Goal: Information Seeking & Learning: Learn about a topic

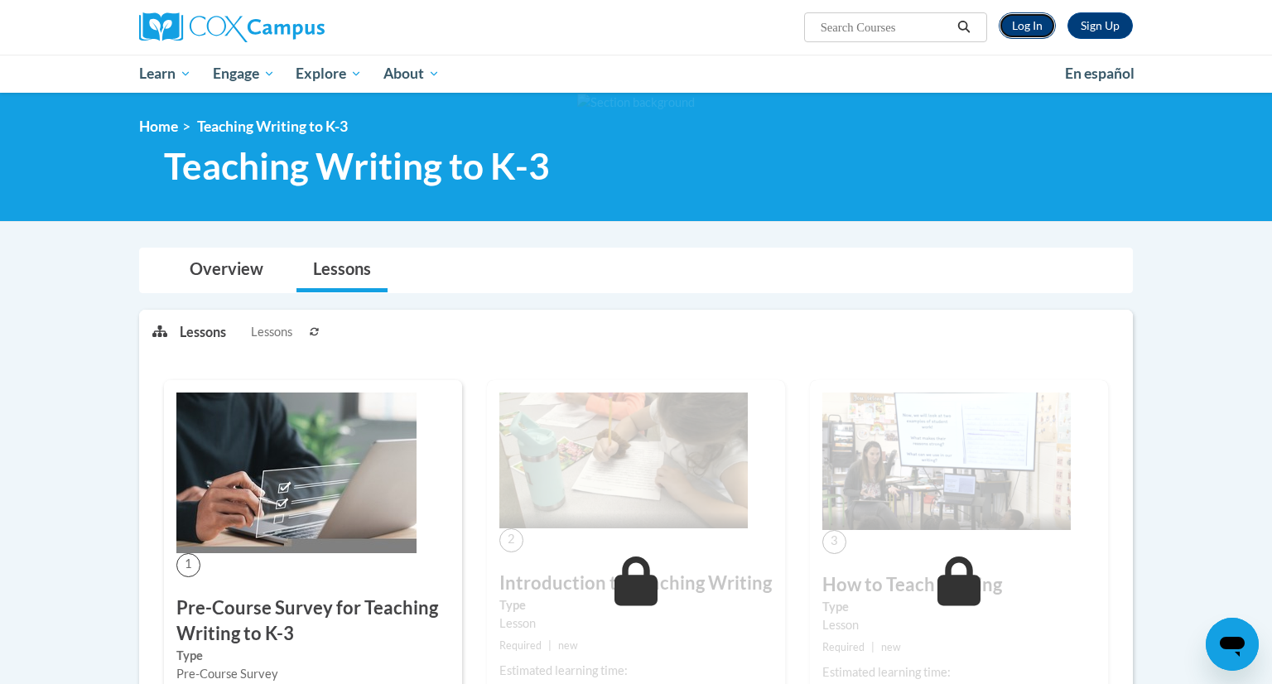
click at [1031, 26] on link "Log In" at bounding box center [1027, 25] width 57 height 26
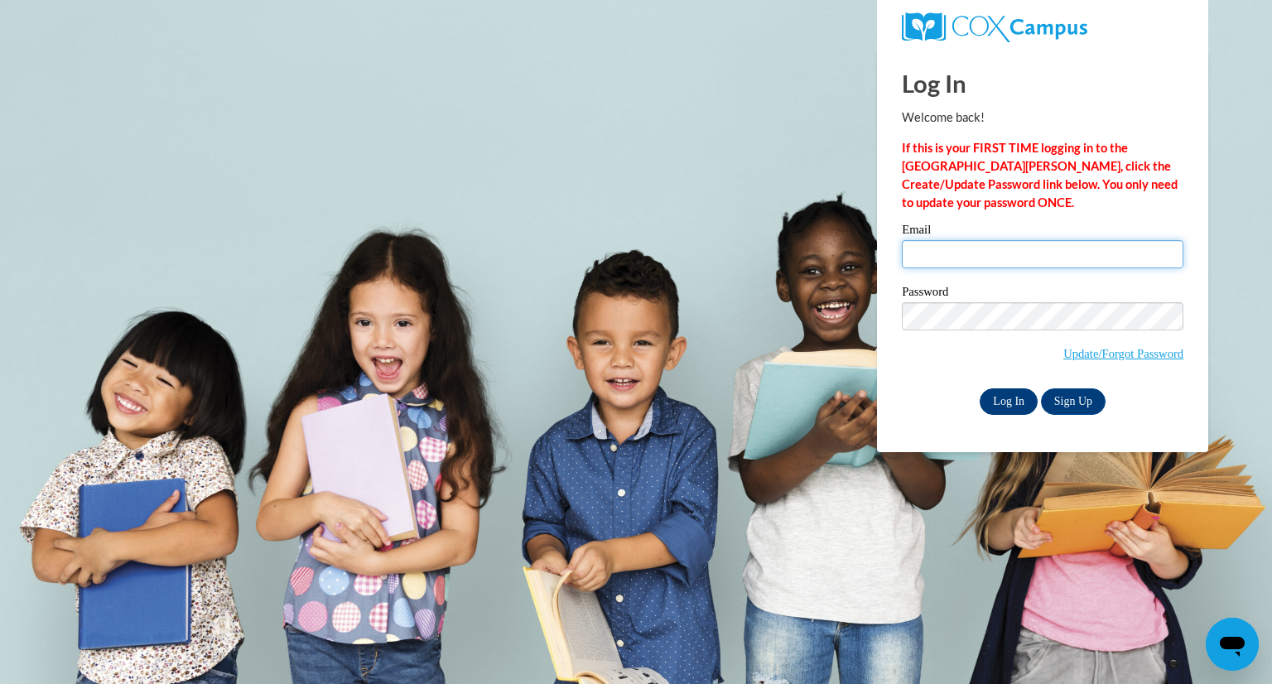
type input "pgillick@greenfield.k12.wi.us"
click at [1015, 405] on input "Log In" at bounding box center [1009, 401] width 58 height 26
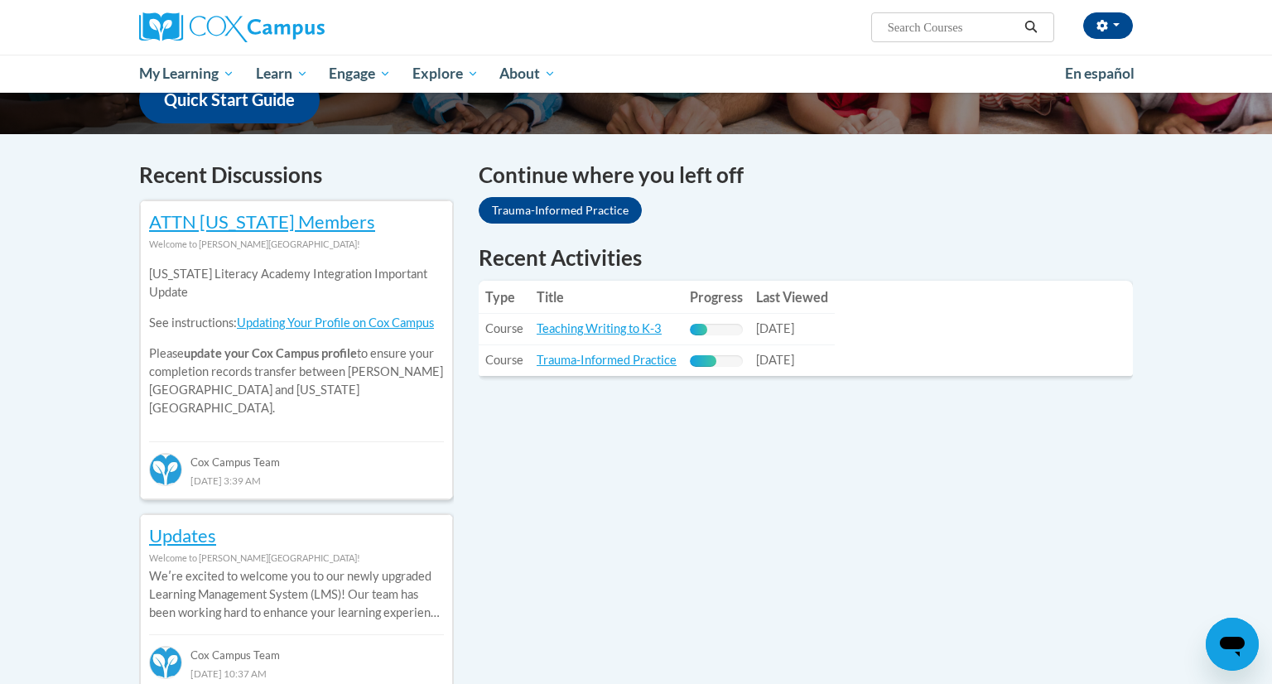
scroll to position [447, 0]
click at [621, 331] on link "Teaching Writing to K-3" at bounding box center [599, 328] width 125 height 14
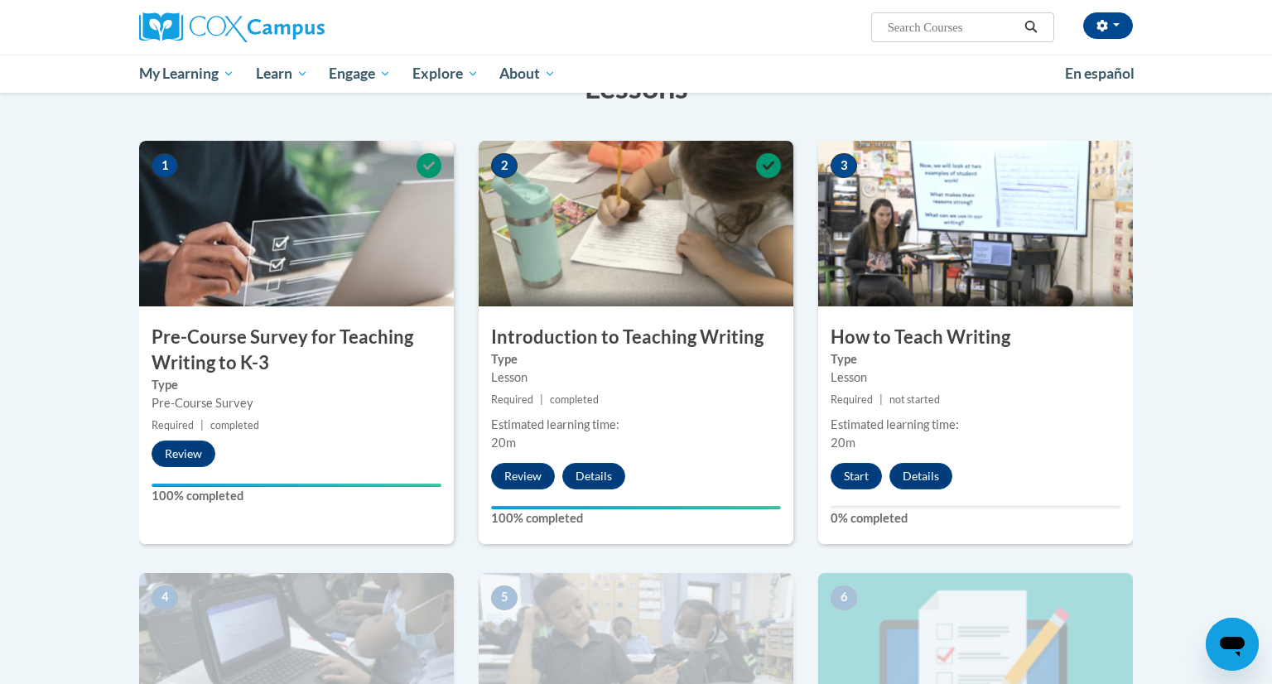
scroll to position [282, 0]
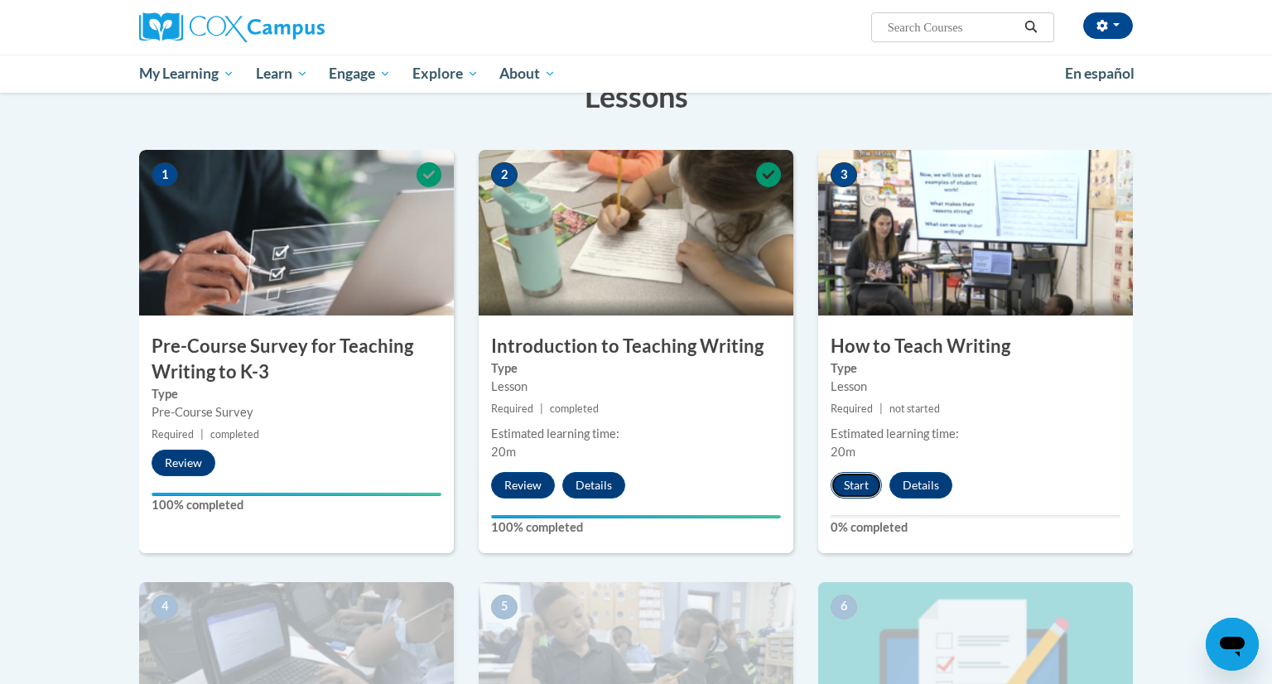
click at [852, 483] on button "Start" at bounding box center [855, 485] width 51 height 26
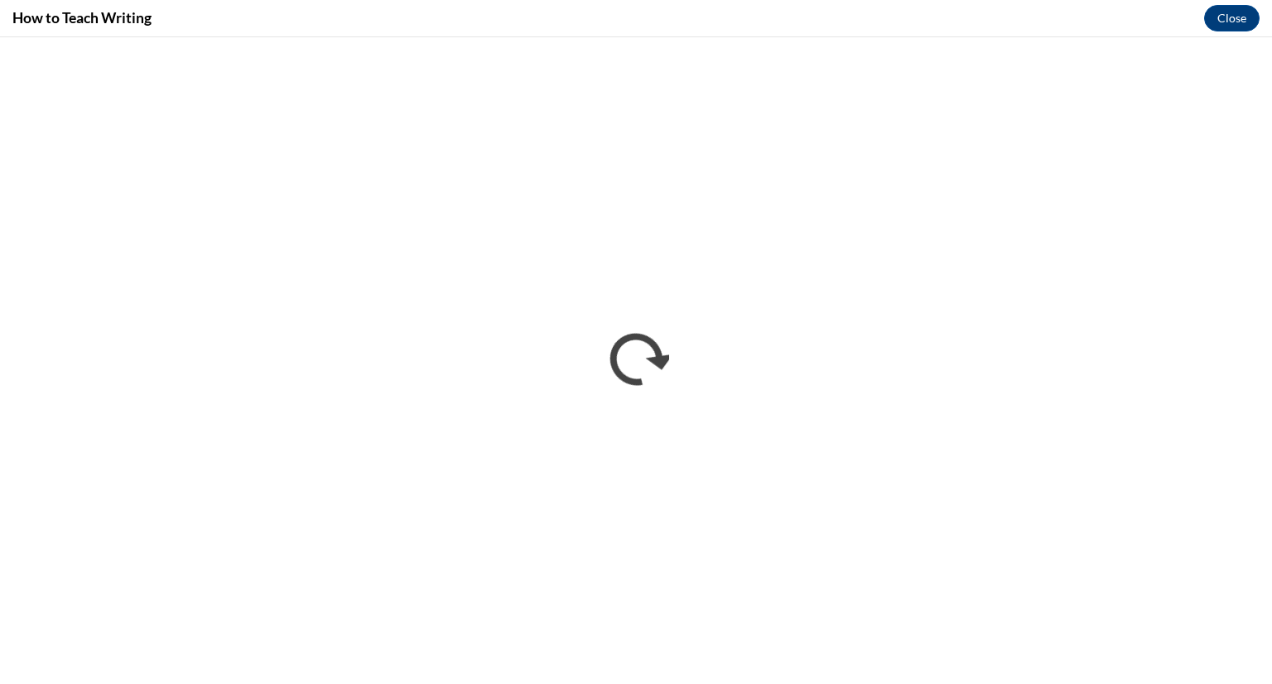
scroll to position [0, 0]
